Goal: Communication & Community: Answer question/provide support

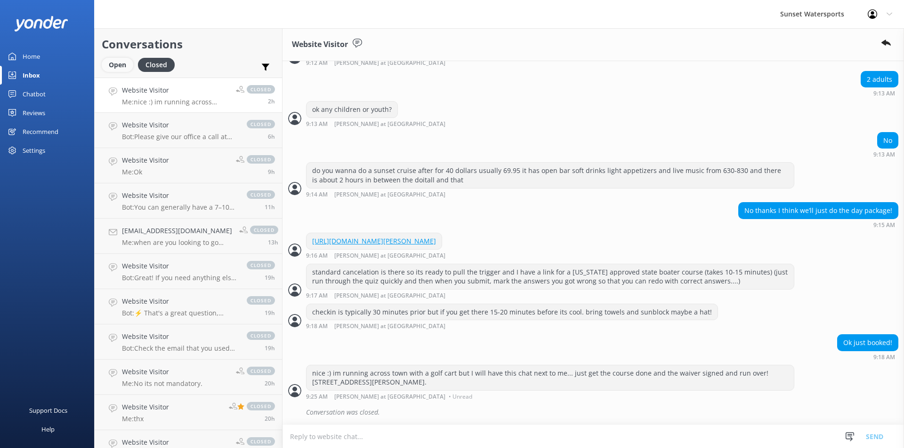
scroll to position [899, 0]
click at [111, 61] on div "Open" at bounding box center [118, 65] width 32 height 14
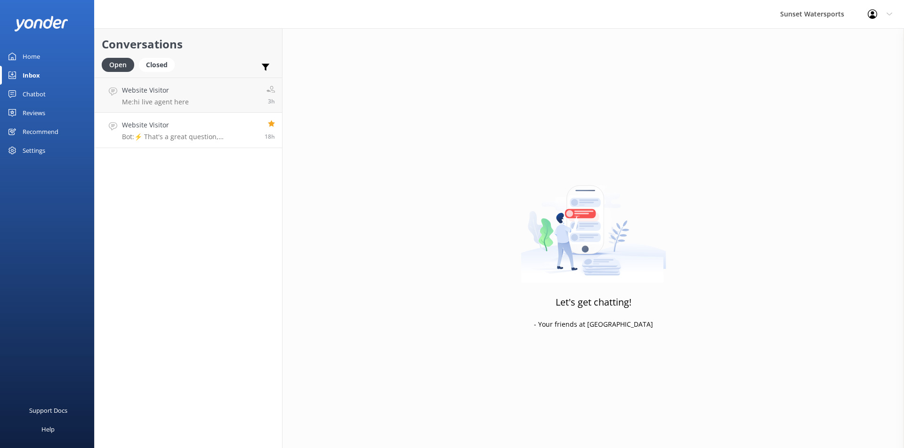
click at [189, 136] on p "Bot: ⚡ That's a great question, unfortunately I do not know the answer. I'm goi…" at bounding box center [190, 137] width 136 height 8
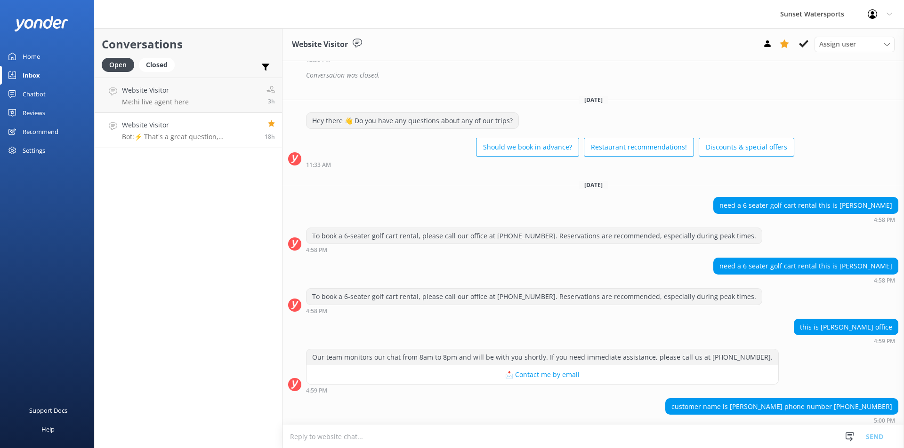
scroll to position [1902, 0]
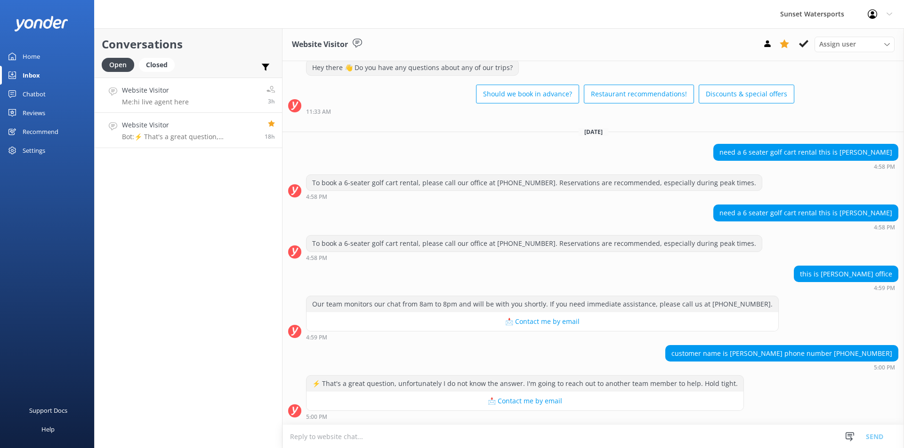
click at [183, 97] on div "Website Visitor Me: hi live agent here" at bounding box center [155, 95] width 67 height 20
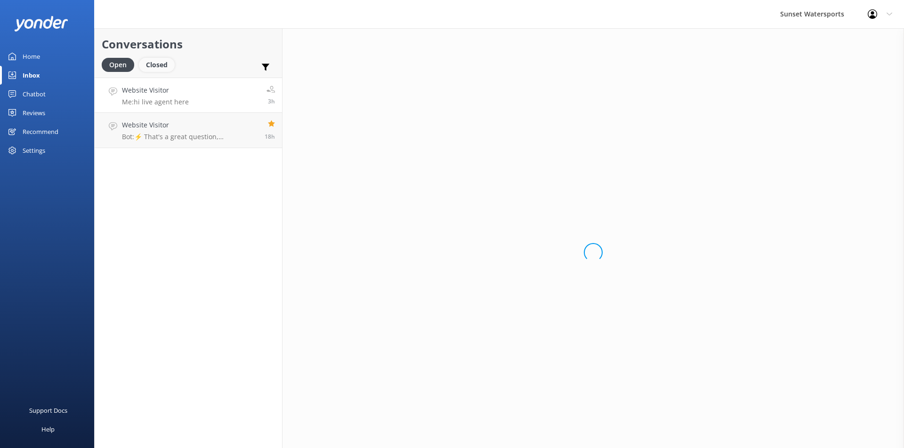
click at [162, 60] on div "Closed" at bounding box center [157, 65] width 36 height 14
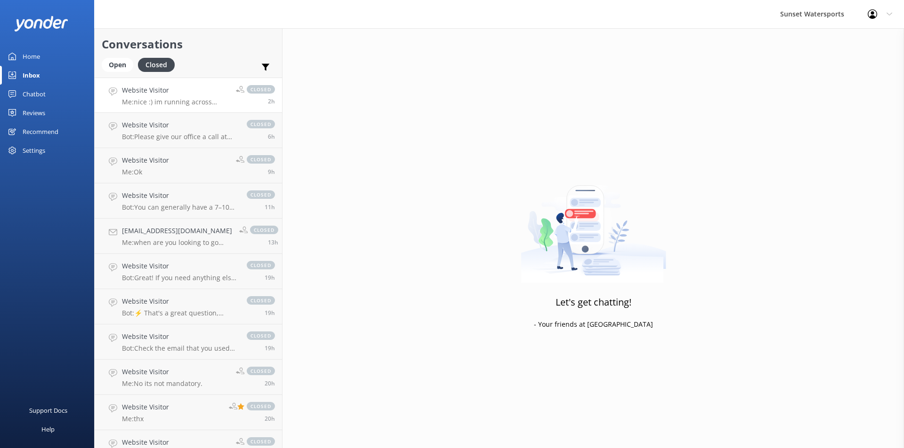
click at [182, 99] on p "Me: nice :) im running across town with a golf cart but I will have this chat n…" at bounding box center [175, 102] width 107 height 8
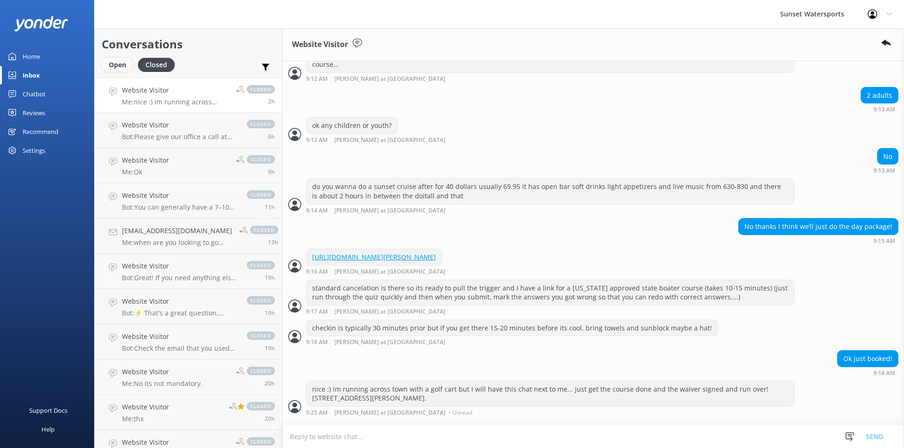
scroll to position [899, 0]
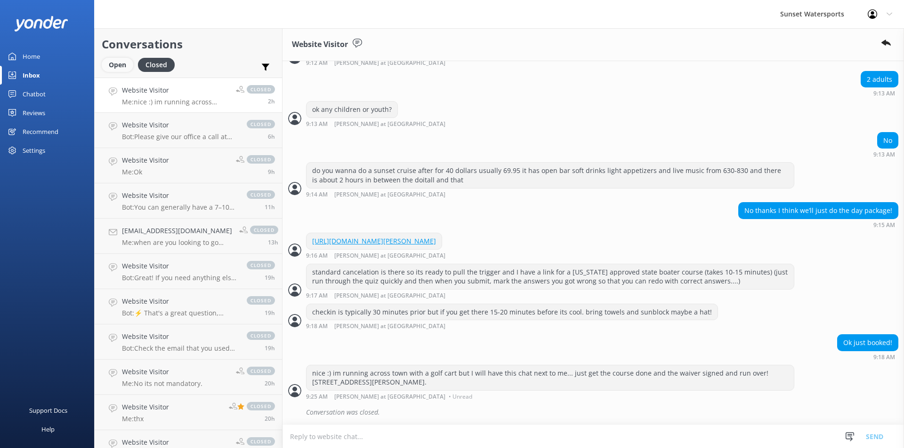
click at [115, 68] on div "Open" at bounding box center [118, 65] width 32 height 14
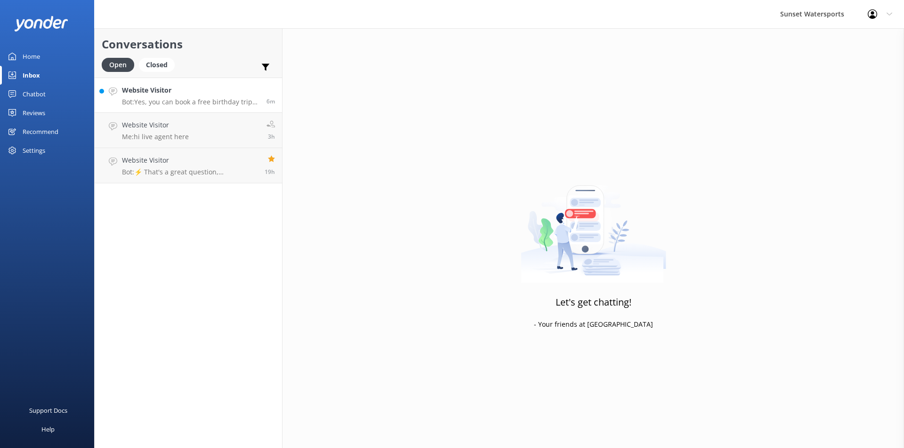
click at [169, 96] on div "Website Visitor Bot: Yes, you can book a free birthday trip in Key West on the …" at bounding box center [190, 95] width 137 height 20
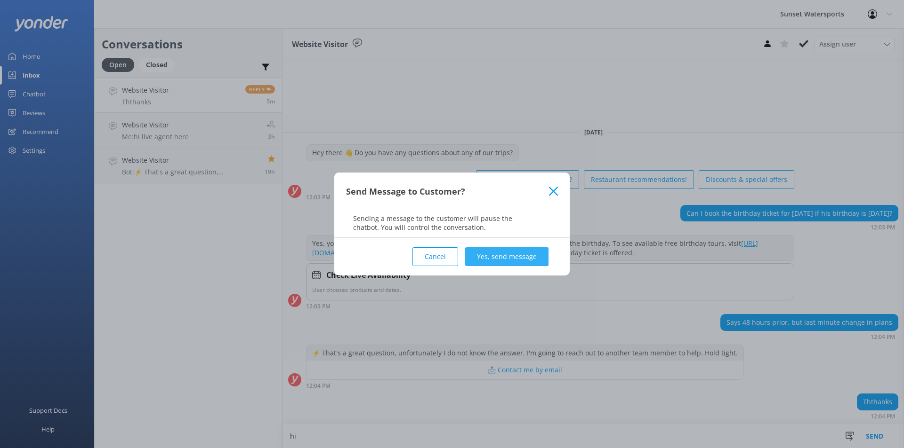
type textarea "hi"
click at [536, 255] on button "Yes, send message" at bounding box center [506, 257] width 83 height 19
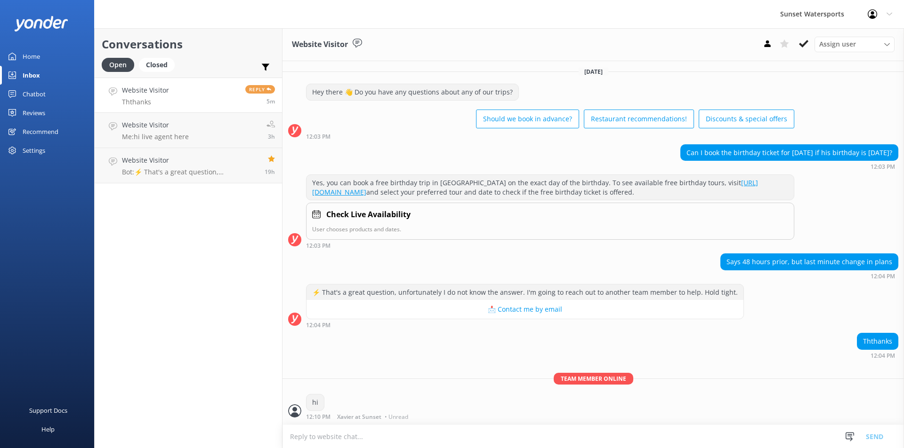
scroll to position [11, 0]
click at [176, 94] on link "Website Visitor Ththanks Reply 6m" at bounding box center [188, 95] width 187 height 35
click at [368, 443] on textarea at bounding box center [592, 436] width 621 height 23
